Goal: Information Seeking & Learning: Find specific fact

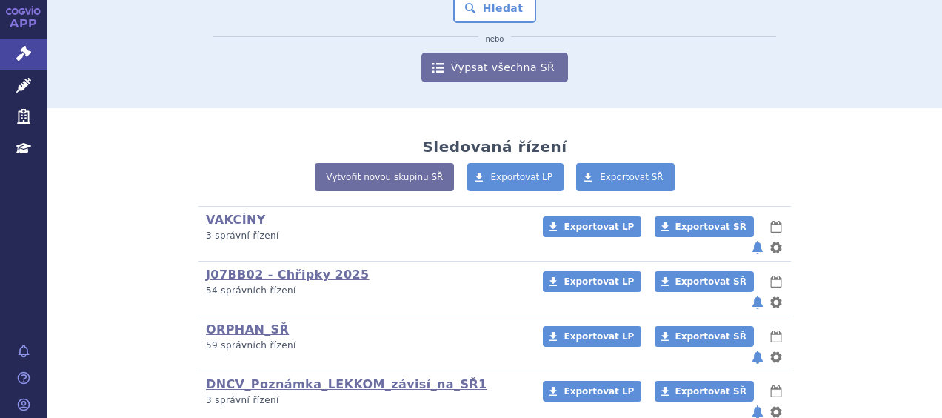
scroll to position [296, 0]
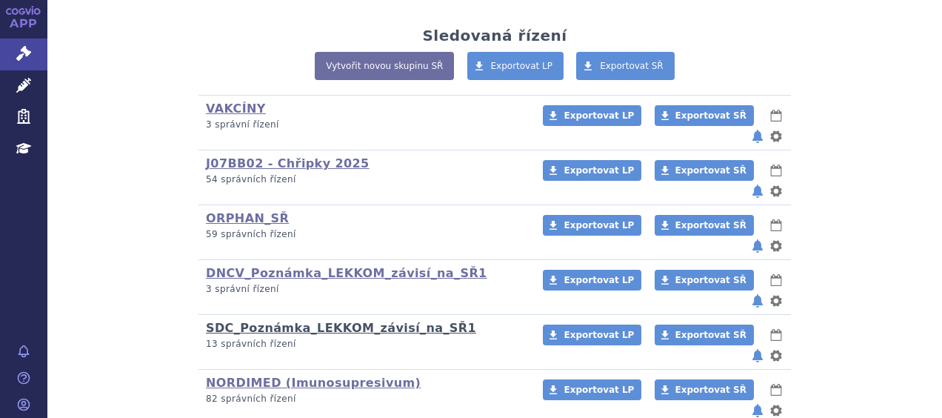
click at [231, 321] on link "SDC_Poznámka_LEKKOM_závisí_na_SŘ1" at bounding box center [341, 328] width 270 height 14
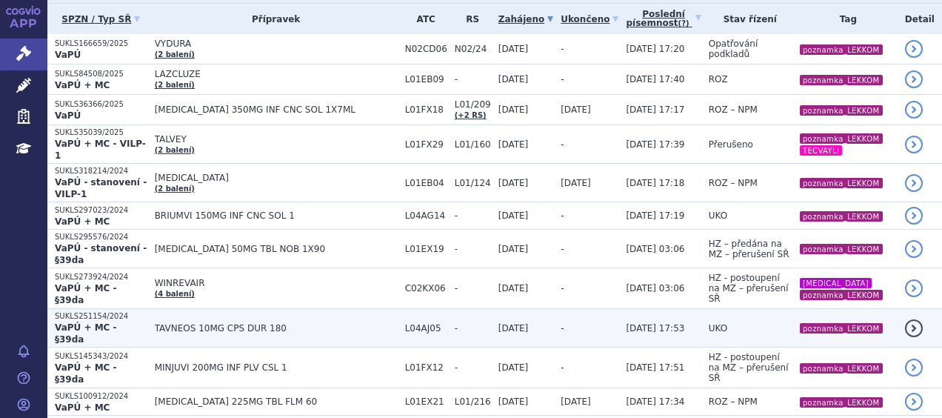
scroll to position [222, 0]
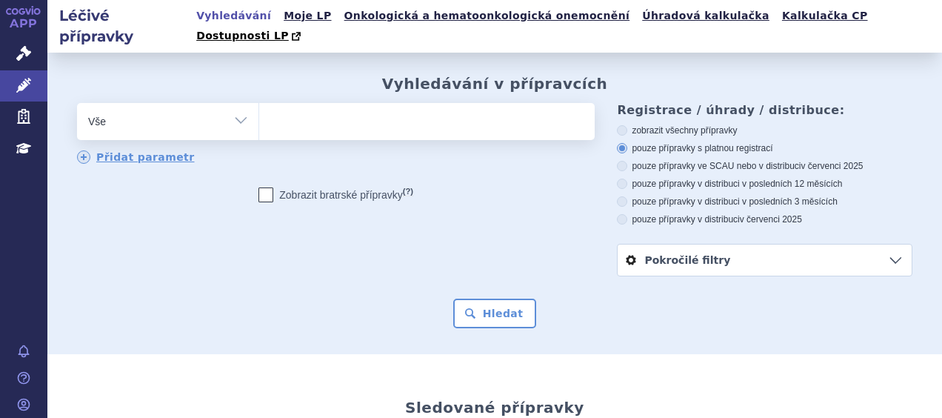
click at [314, 107] on ul at bounding box center [425, 118] width 332 height 31
click at [259, 107] on select at bounding box center [258, 120] width 1 height 37
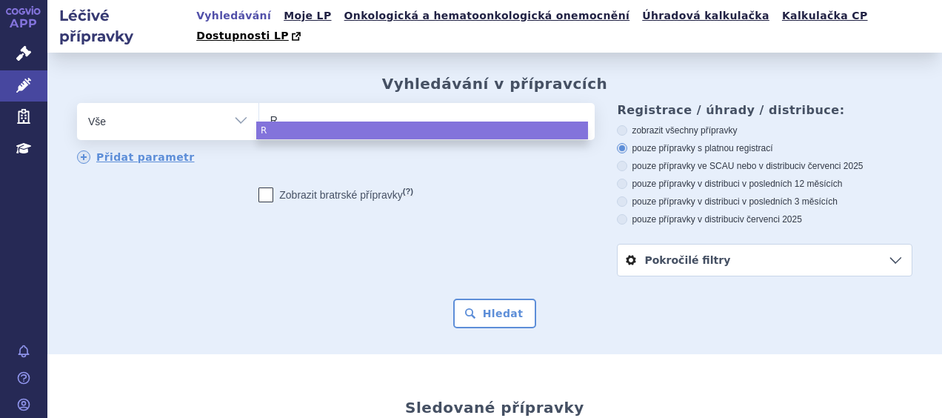
type input "RE"
type input "RET"
type input "RETSE"
type input "RETSEV"
type input "RETSEVM"
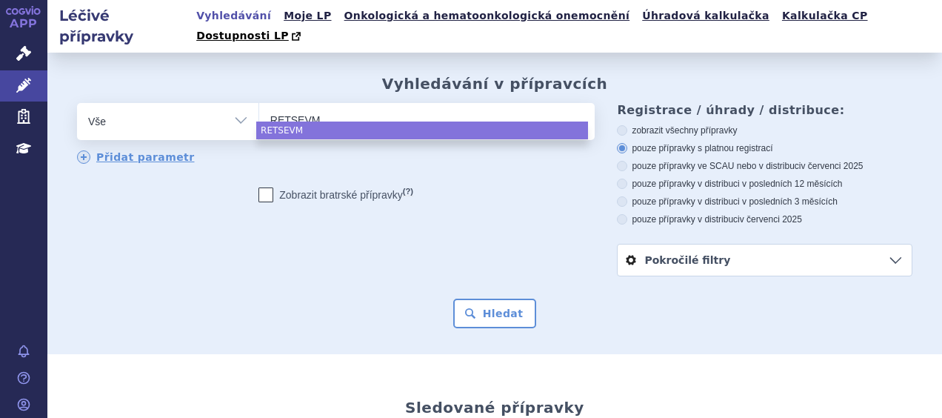
type input "RETSEVMO"
select select "RETSEVMO"
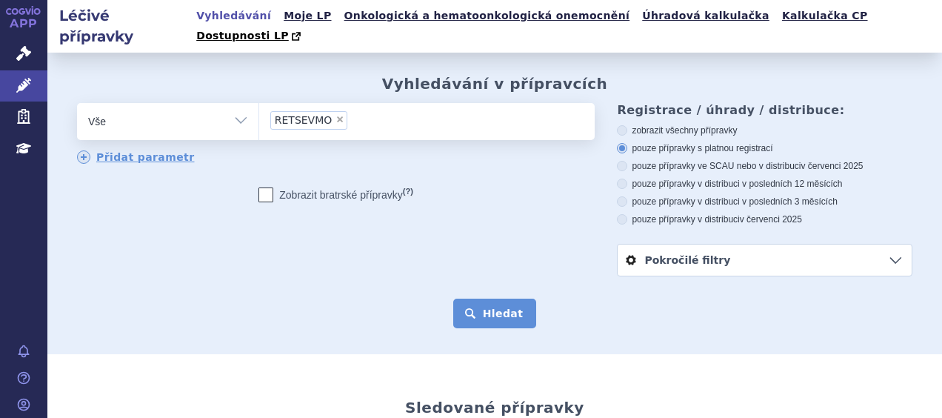
click at [480, 298] on button "Hledat" at bounding box center [495, 313] width 84 height 30
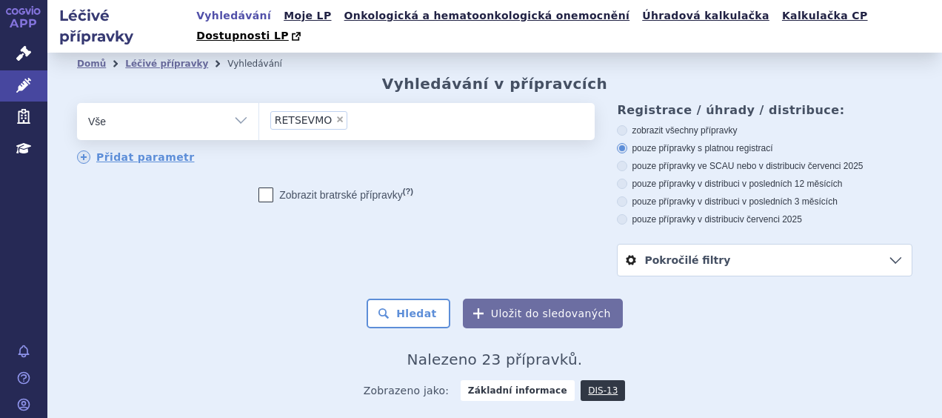
click at [335, 115] on span "×" at bounding box center [339, 119] width 9 height 9
click at [259, 103] on select "RETSEVMO" at bounding box center [258, 120] width 1 height 37
select select
type input "OMJJARA"
select select "OMJJARA"
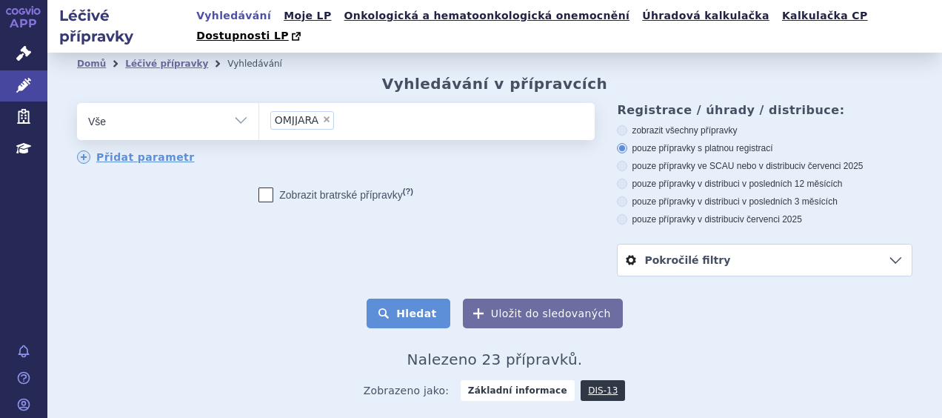
click at [410, 298] on button "Hledat" at bounding box center [409, 313] width 84 height 30
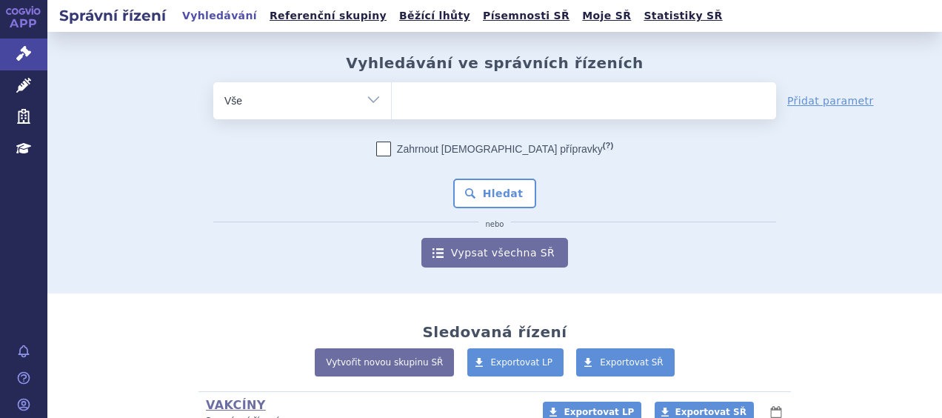
click at [439, 100] on ul at bounding box center [584, 97] width 384 height 31
click at [392, 100] on select at bounding box center [391, 99] width 1 height 37
type input "RE"
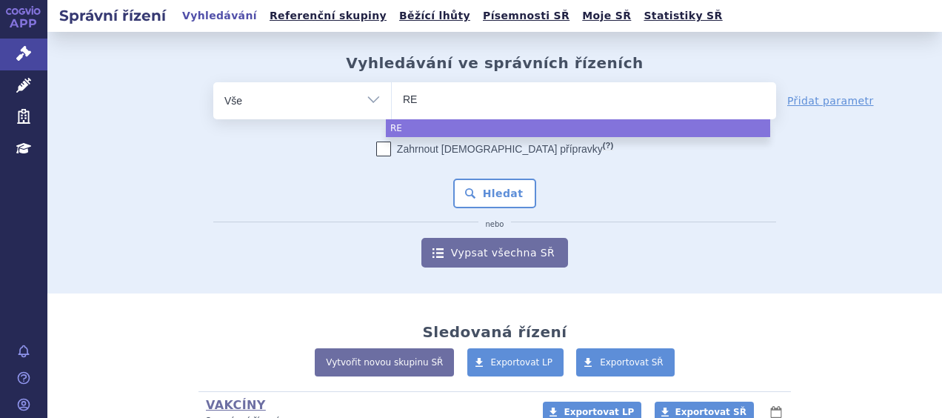
type input "RET"
type input "RETSE"
type input "RETSEV"
type input "RETSEVM"
type input "RETSEVMO"
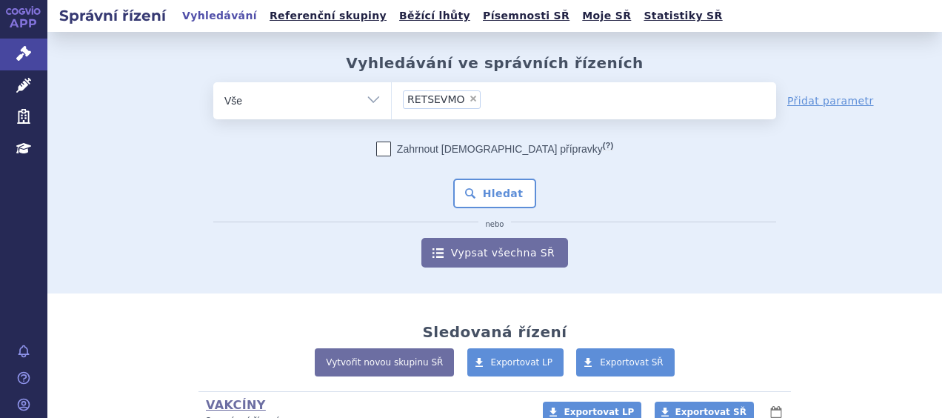
select select "RETSEVMO"
click at [493, 198] on button "Hledat" at bounding box center [495, 193] width 84 height 30
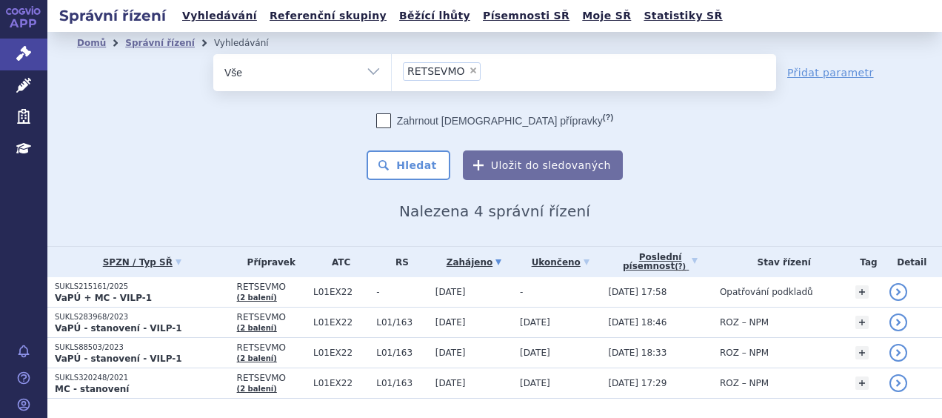
drag, startPoint x: 461, startPoint y: 74, endPoint x: 481, endPoint y: 70, distance: 20.3
click at [469, 74] on span "×" at bounding box center [473, 70] width 9 height 9
click at [392, 74] on select "RETSEVMO" at bounding box center [391, 71] width 1 height 37
select select
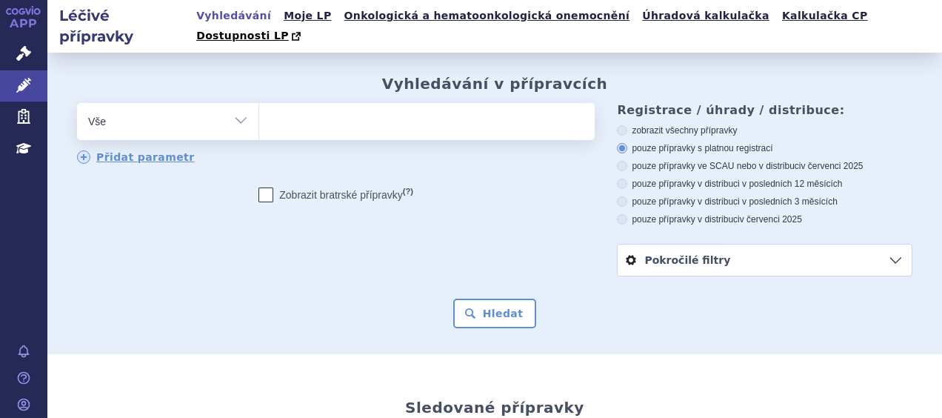
click at [318, 103] on ul at bounding box center [425, 118] width 332 height 31
click at [259, 102] on select at bounding box center [258, 120] width 1 height 37
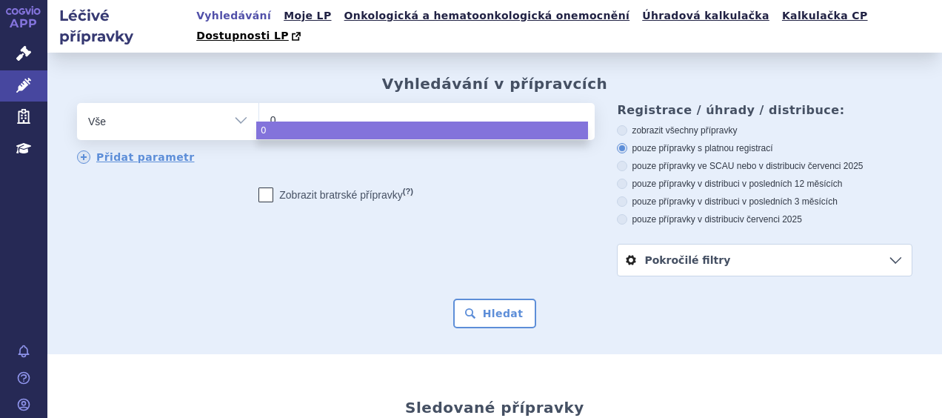
type input "02"
type input "023"
type input "0238"
type input "02382"
type input "023823"
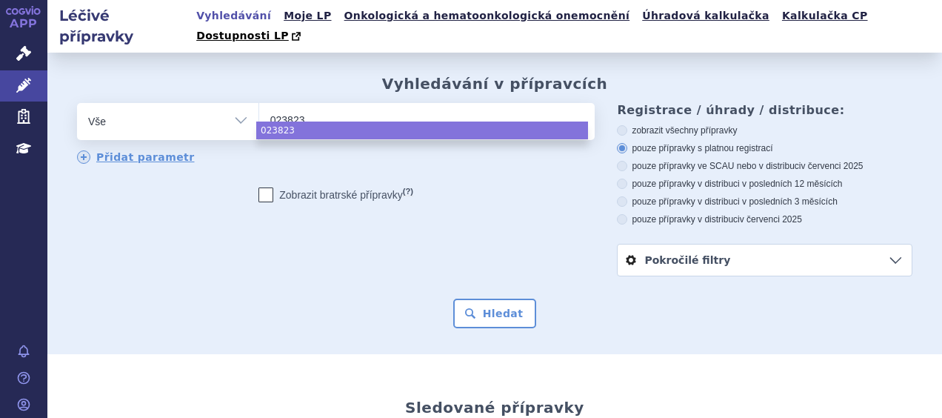
type input "0238236"
select select "0238236"
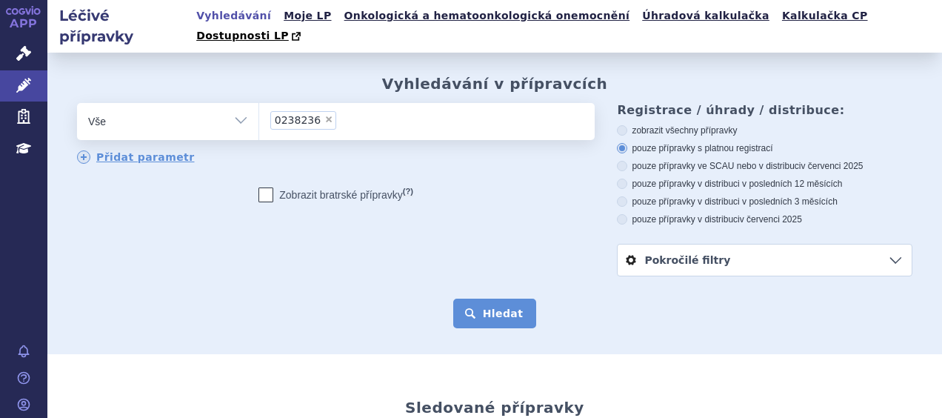
click at [482, 298] on button "Hledat" at bounding box center [495, 313] width 84 height 30
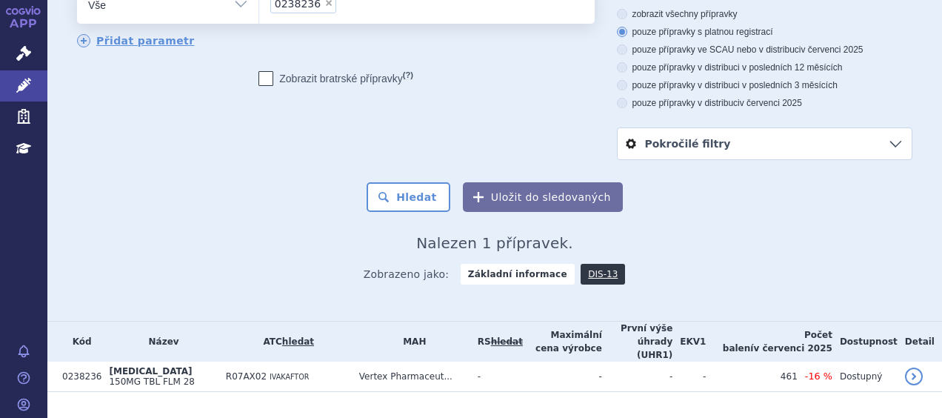
scroll to position [117, 0]
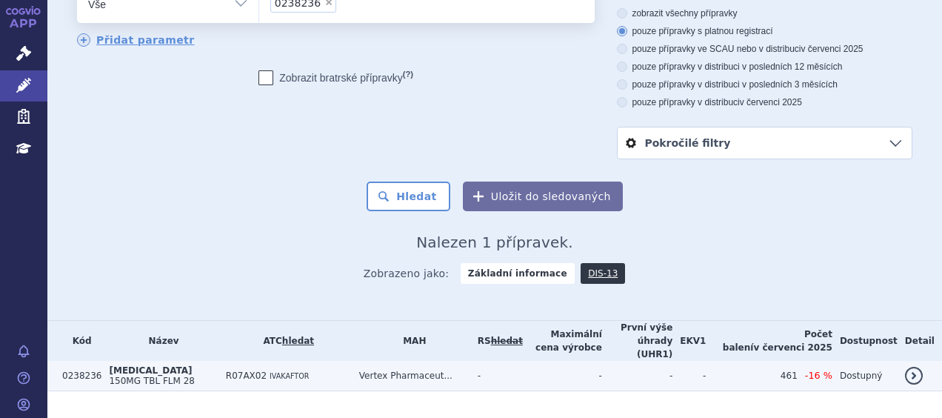
click at [163, 375] on span "150MG TBL FLM 28" at bounding box center [151, 380] width 85 height 10
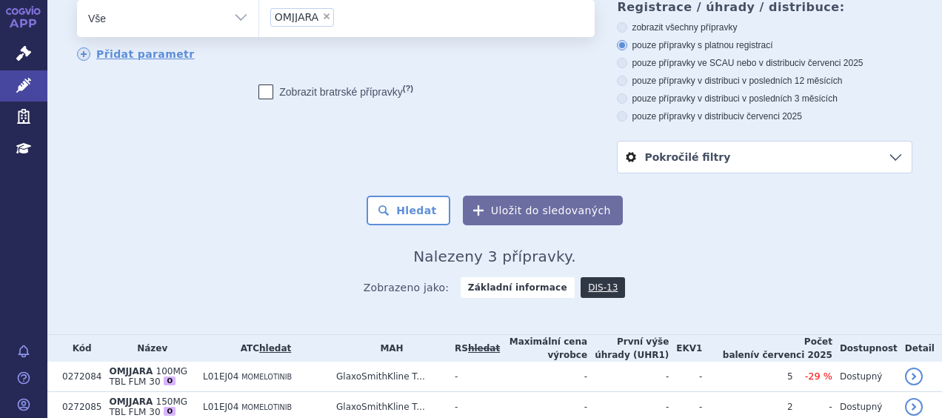
scroll to position [29, 0]
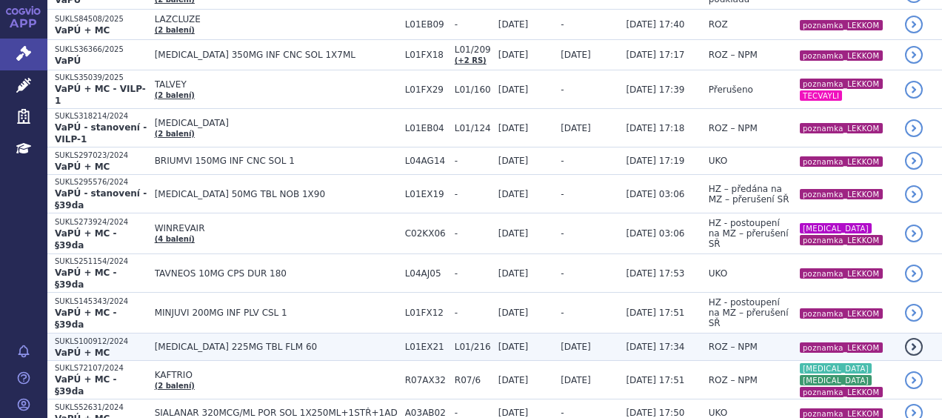
scroll to position [222, 0]
